Goal: Information Seeking & Learning: Learn about a topic

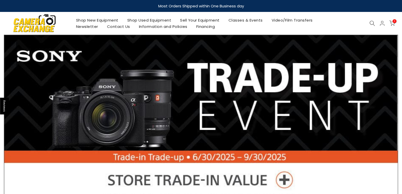
click at [148, 21] on link "Shop Used Equipment" at bounding box center [149, 20] width 53 height 6
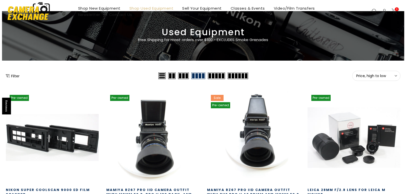
scroll to position [51, 0]
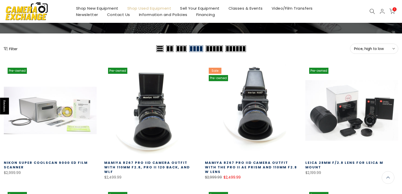
click at [13, 49] on button "Filter" at bounding box center [11, 48] width 14 height 5
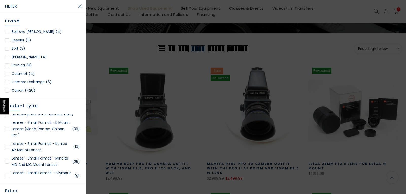
click at [7, 90] on div at bounding box center [7, 91] width 4 height 4
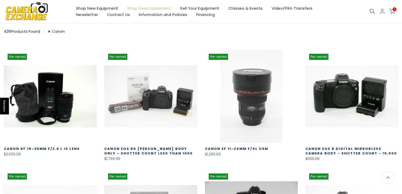
click at [85, 7] on link "Shop New Equipment" at bounding box center [97, 8] width 51 height 6
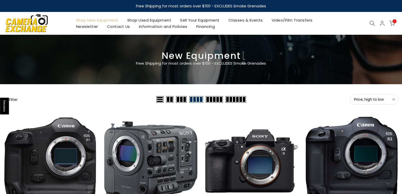
click at [12, 101] on button "Filter" at bounding box center [11, 99] width 14 height 5
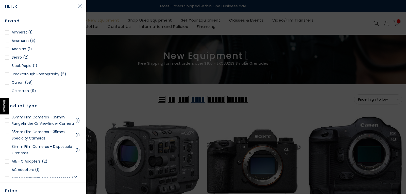
click at [6, 83] on div at bounding box center [7, 83] width 4 height 4
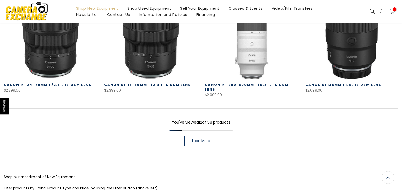
scroll to position [394, 0]
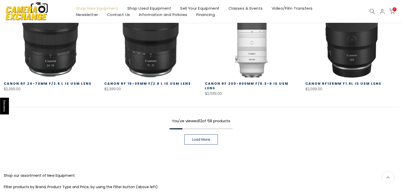
click at [189, 135] on link "Load More" at bounding box center [202, 140] width 34 height 10
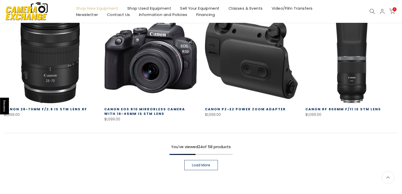
scroll to position [724, 0]
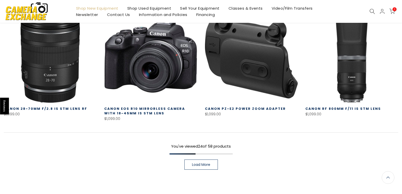
click at [194, 160] on link "Load More" at bounding box center [202, 165] width 34 height 10
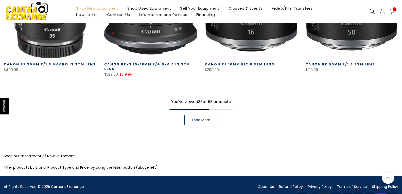
scroll to position [1129, 0]
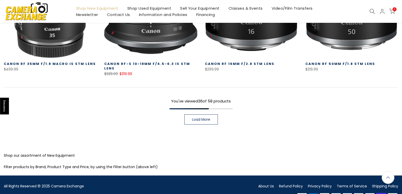
click at [200, 114] on link "Load More" at bounding box center [202, 119] width 34 height 10
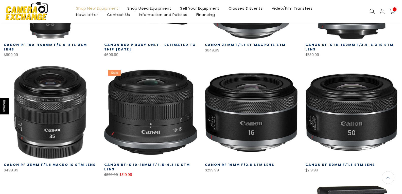
scroll to position [1027, 0]
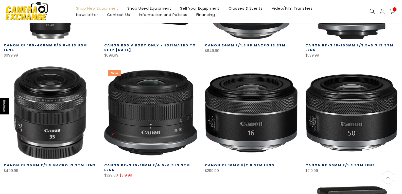
click at [241, 8] on link "Classes & Events" at bounding box center [245, 8] width 43 height 6
